Goal: Task Accomplishment & Management: Manage account settings

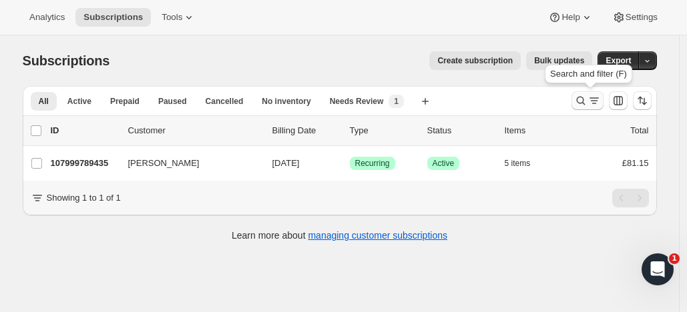
click at [583, 95] on icon "Search and filter results" at bounding box center [580, 100] width 13 height 13
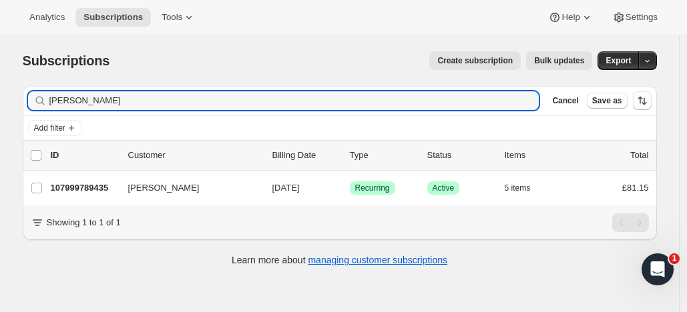
drag, startPoint x: 92, startPoint y: 99, endPoint x: 33, endPoint y: 99, distance: 59.4
click at [33, 99] on div "darren li Clear" at bounding box center [283, 100] width 511 height 19
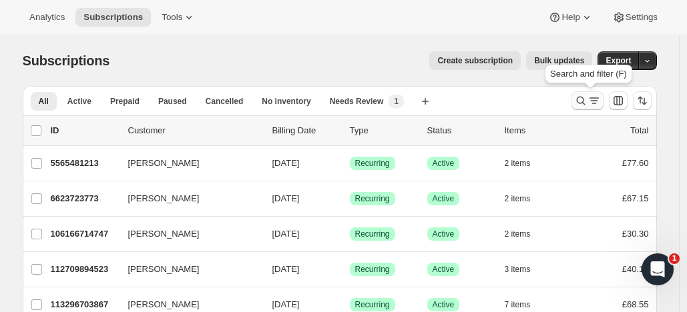
click at [581, 99] on icon "Search and filter results" at bounding box center [580, 100] width 13 height 13
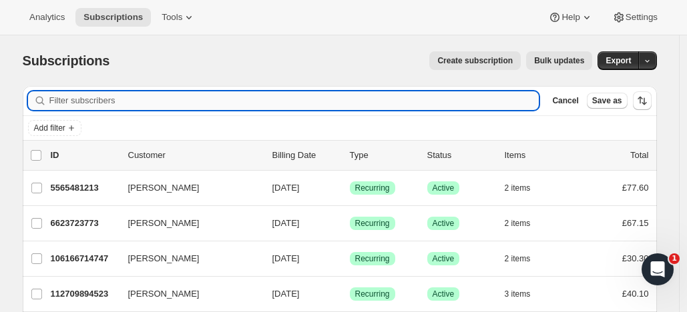
click at [320, 105] on input "Filter subscribers" at bounding box center [294, 100] width 490 height 19
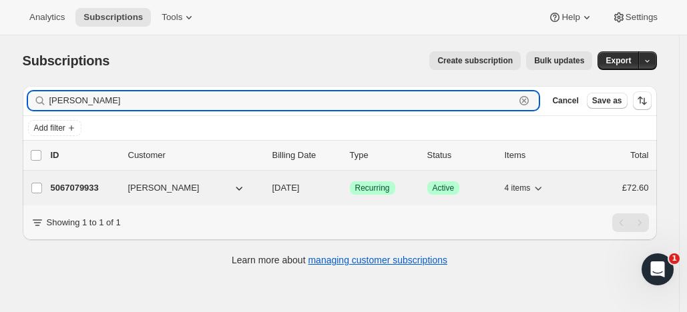
type input "[PERSON_NAME]"
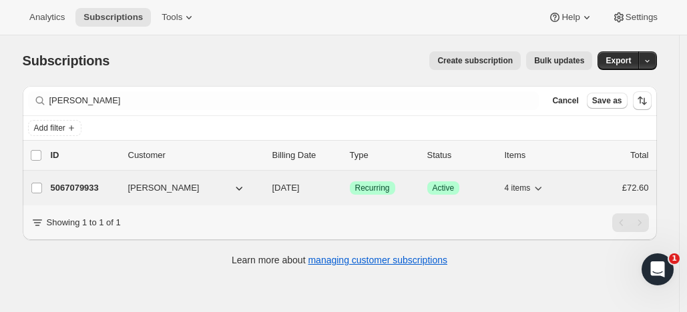
click at [114, 183] on p "5067079933" at bounding box center [84, 188] width 67 height 13
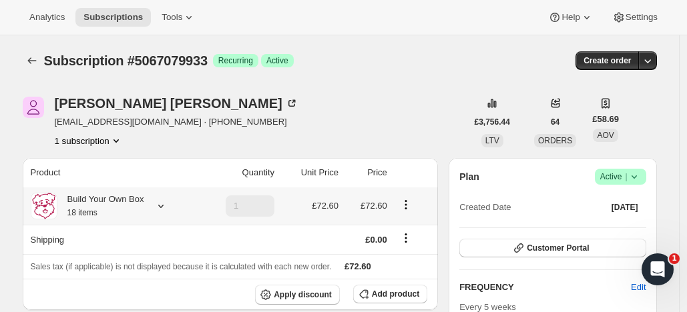
drag, startPoint x: 168, startPoint y: 203, endPoint x: 169, endPoint y: 217, distance: 14.0
click at [167, 203] on icon at bounding box center [160, 206] width 13 height 13
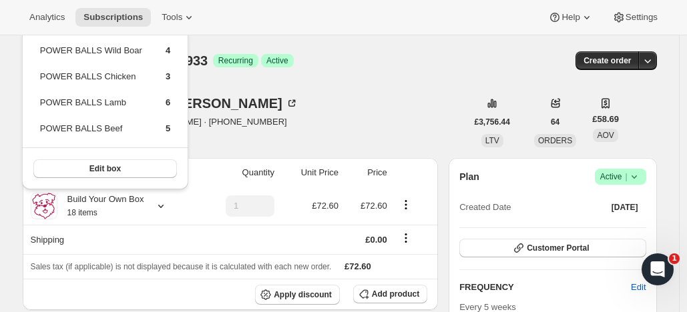
drag, startPoint x: 449, startPoint y: 87, endPoint x: 449, endPoint y: 99, distance: 12.0
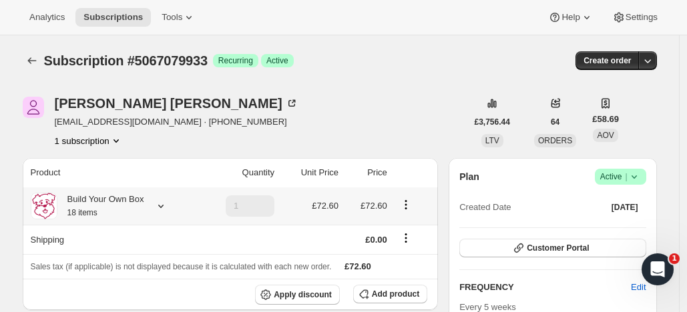
click at [167, 204] on icon at bounding box center [160, 206] width 13 height 13
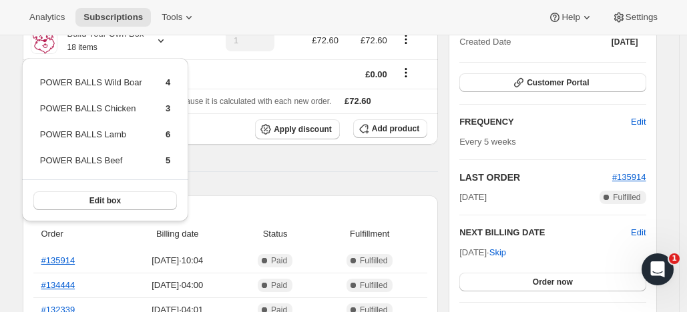
scroll to position [235, 0]
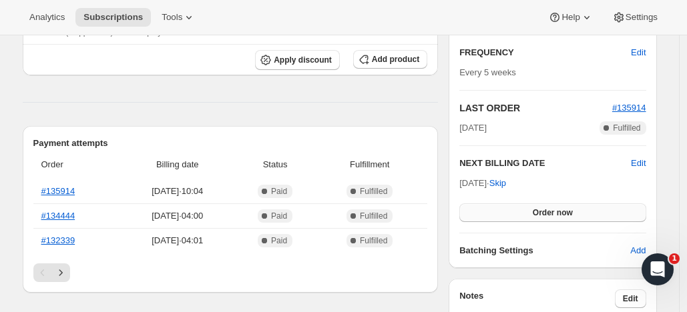
click at [577, 206] on button "Order now" at bounding box center [552, 213] width 186 height 19
click at [577, 207] on button "Click to confirm" at bounding box center [552, 213] width 186 height 19
